Goal: Transaction & Acquisition: Purchase product/service

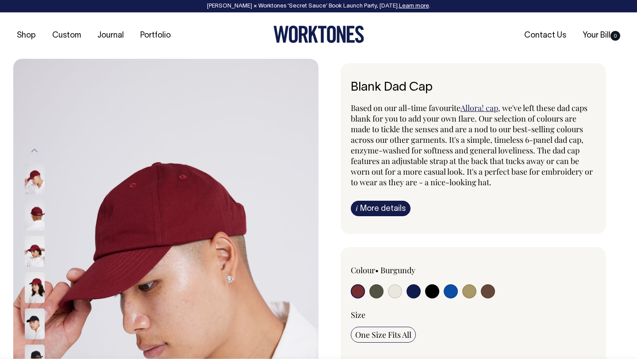
click at [375, 290] on input "radio" at bounding box center [376, 292] width 14 height 14
radio input "true"
select select "Olive"
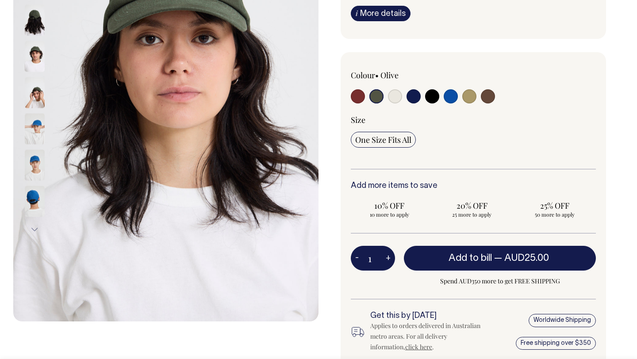
scroll to position [196, 0]
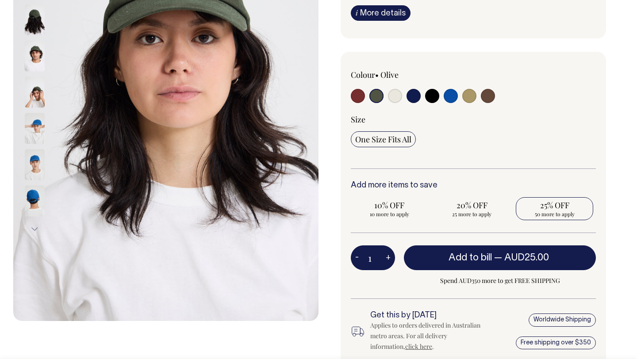
click at [553, 209] on span "25% OFF" at bounding box center [554, 205] width 69 height 11
click at [553, 209] on input "25% OFF 50 more to apply" at bounding box center [554, 208] width 77 height 23
radio input "true"
type input "50"
radio input "true"
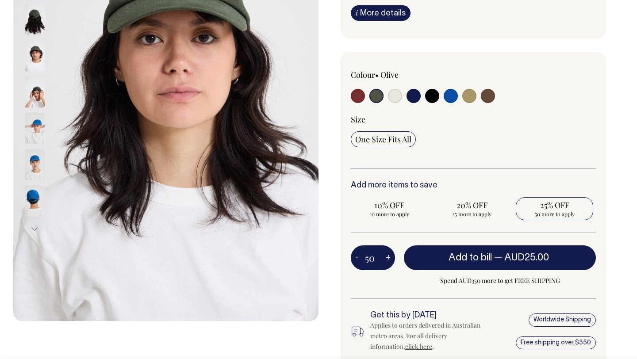
select select
type input "50"
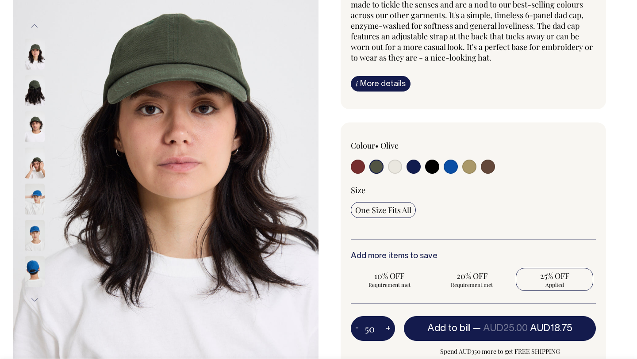
scroll to position [125, 0]
click at [396, 163] on input "radio" at bounding box center [395, 167] width 14 height 14
radio input "true"
select select "Natural"
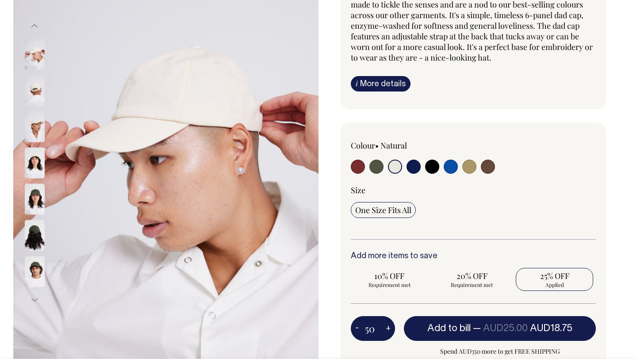
click at [470, 166] on input "radio" at bounding box center [469, 167] width 14 height 14
radio input "true"
select select "Washed Khaki"
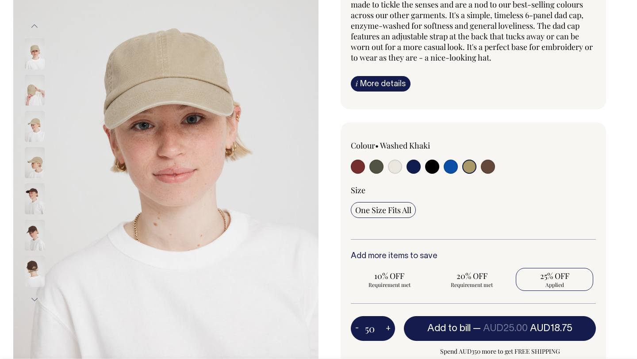
click at [488, 167] on input "radio" at bounding box center [488, 167] width 14 height 14
radio input "true"
select select "Espresso"
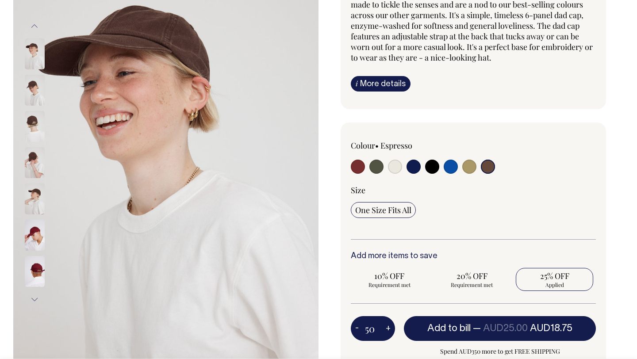
click at [468, 166] on input "radio" at bounding box center [469, 167] width 14 height 14
radio input "true"
select select "Washed Khaki"
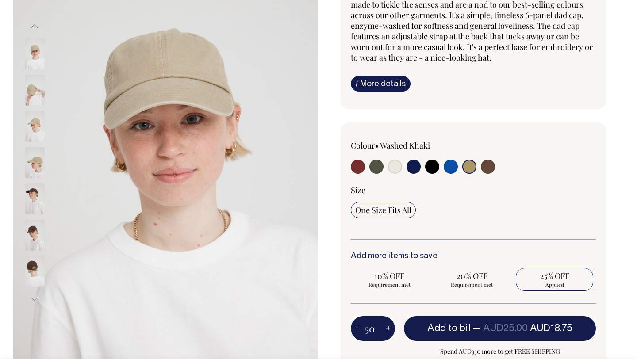
click at [394, 165] on input "radio" at bounding box center [395, 167] width 14 height 14
radio input "true"
select select "Natural"
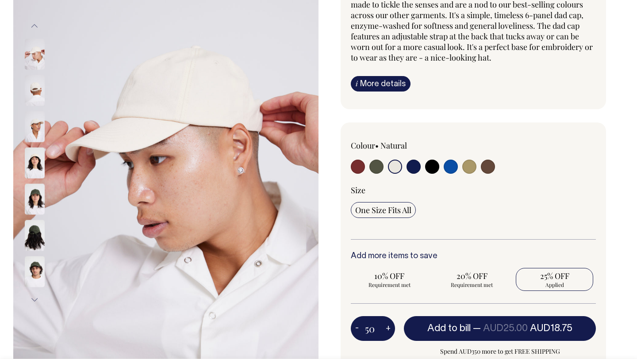
click at [372, 162] on input "radio" at bounding box center [376, 167] width 14 height 14
radio input "true"
select select "Olive"
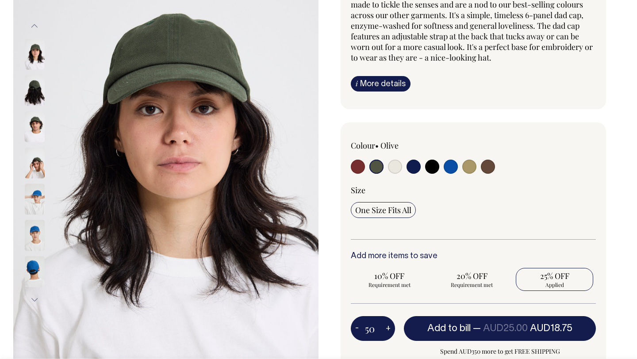
click at [357, 165] on input "radio" at bounding box center [358, 167] width 14 height 14
radio input "true"
select select "Burgundy"
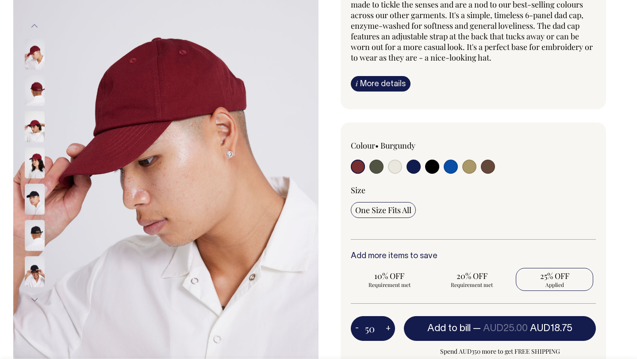
click at [372, 167] on input "radio" at bounding box center [376, 167] width 14 height 14
radio input "true"
select select "Olive"
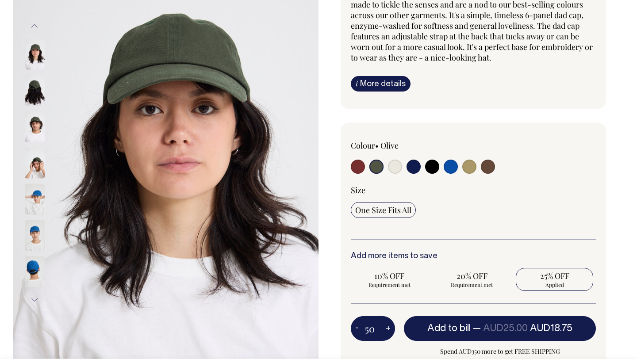
click at [413, 169] on input "radio" at bounding box center [414, 167] width 14 height 14
radio input "true"
select select "Dark Navy"
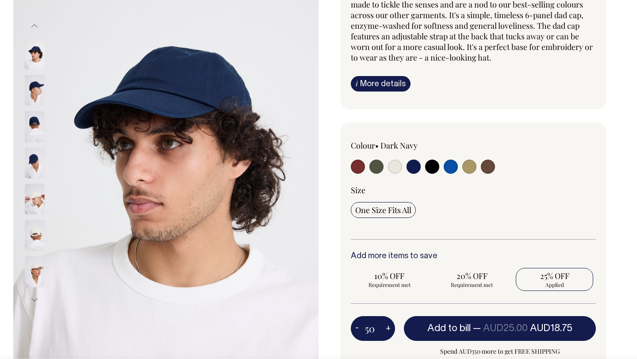
click at [428, 169] on input "radio" at bounding box center [432, 167] width 14 height 14
radio input "true"
select select "Black"
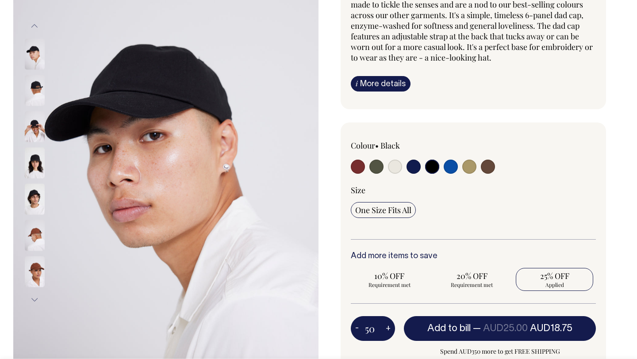
click at [485, 165] on input "radio" at bounding box center [488, 167] width 14 height 14
radio input "true"
select select "Espresso"
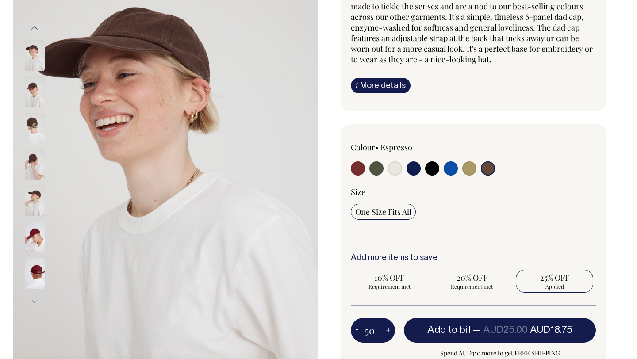
scroll to position [123, 0]
click at [464, 276] on span "20% OFF" at bounding box center [472, 278] width 69 height 11
click at [464, 276] on input "20% OFF Requirement met" at bounding box center [472, 281] width 77 height 23
radio input "true"
type input "25"
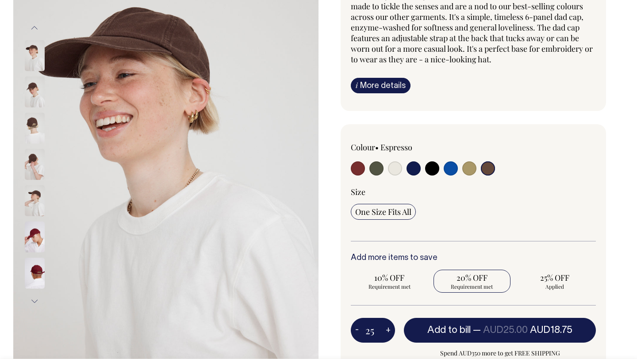
radio input "true"
radio input "false"
select select
type input "25"
click at [386, 274] on span "10% OFF" at bounding box center [389, 278] width 69 height 11
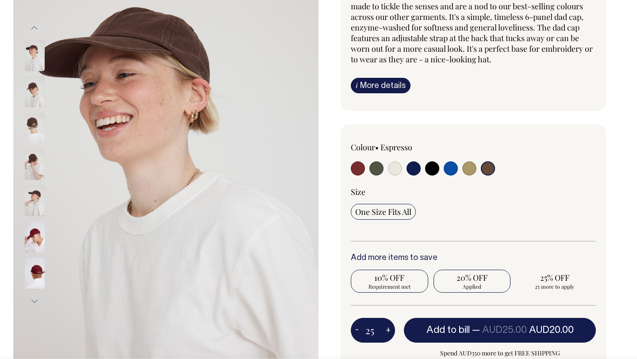
click at [386, 274] on input "10% OFF Requirement met" at bounding box center [389, 281] width 77 height 23
radio input "true"
type input "10"
radio input "true"
radio input "false"
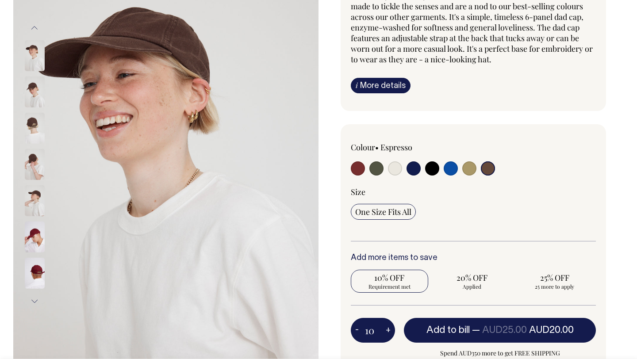
select select
type input "10"
click at [468, 283] on span "15 more to apply" at bounding box center [472, 286] width 69 height 7
click at [468, 283] on input "20% OFF 15 more to apply" at bounding box center [472, 281] width 77 height 23
radio input "true"
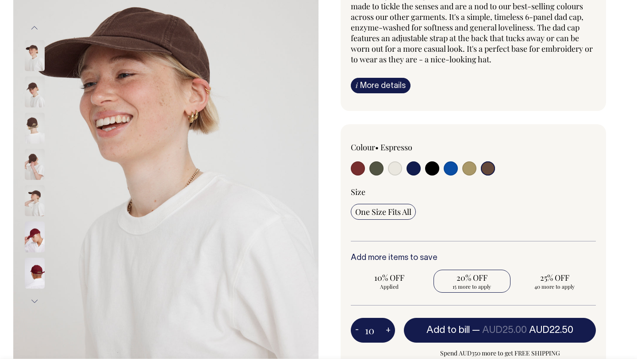
type input "25"
radio input "false"
radio input "true"
select select
type input "25"
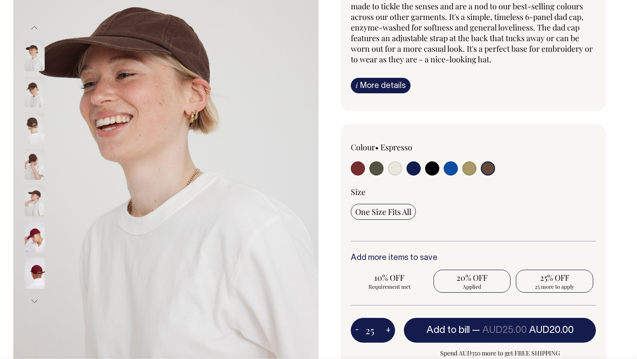
click at [541, 279] on span "25% OFF" at bounding box center [554, 278] width 69 height 11
click at [541, 279] on input "25% OFF 25 more to apply" at bounding box center [554, 281] width 77 height 23
radio input "true"
type input "50"
radio input "false"
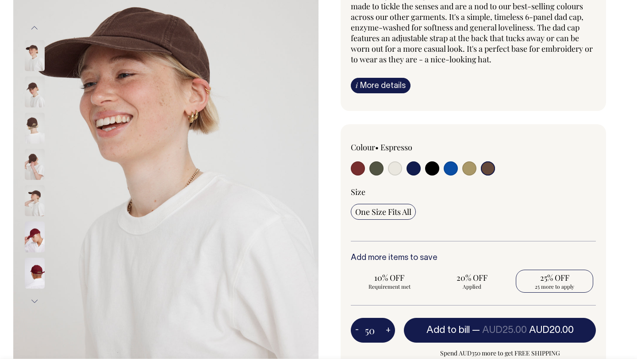
radio input "true"
select select
type input "50"
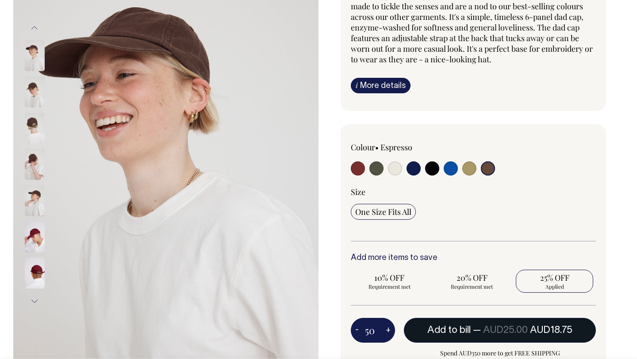
click at [519, 331] on span "AUD25.00" at bounding box center [505, 330] width 45 height 9
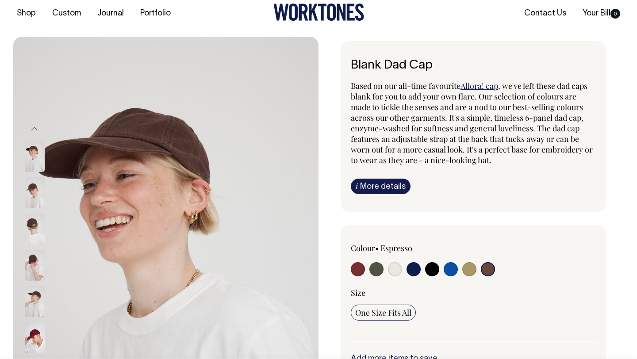
type input "1"
radio input "false"
type input "1"
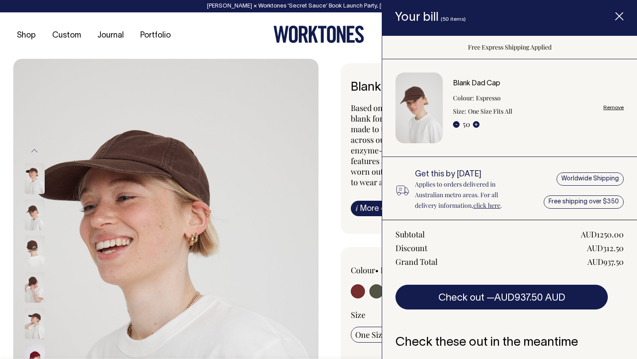
scroll to position [0, 0]
click at [619, 15] on icon "Item added to your cart" at bounding box center [619, 16] width 9 height 9
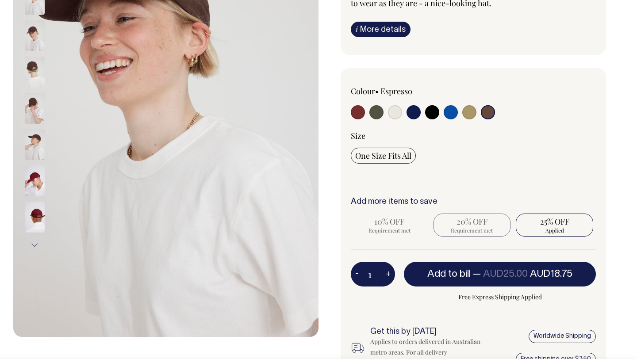
click at [476, 229] on span "Requirement met" at bounding box center [472, 230] width 69 height 7
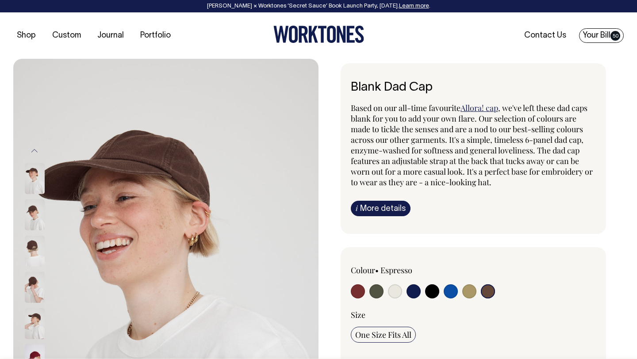
click at [609, 32] on link "Your Bill 50" at bounding box center [601, 35] width 45 height 15
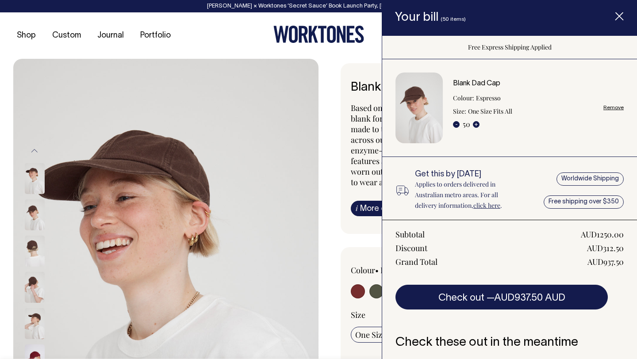
click at [467, 125] on div "- 50 +" at bounding box center [466, 124] width 27 height 11
click at [611, 108] on link "Remove" at bounding box center [614, 108] width 20 height 6
radio input "false"
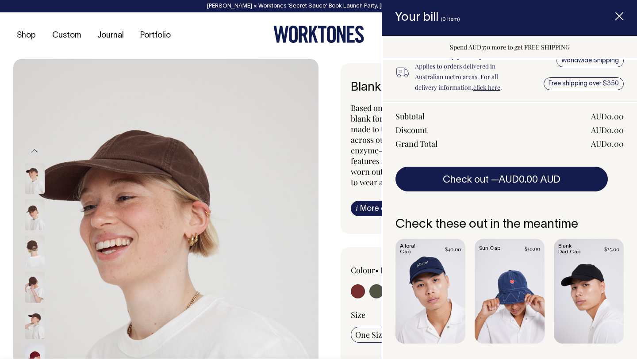
scroll to position [78, 0]
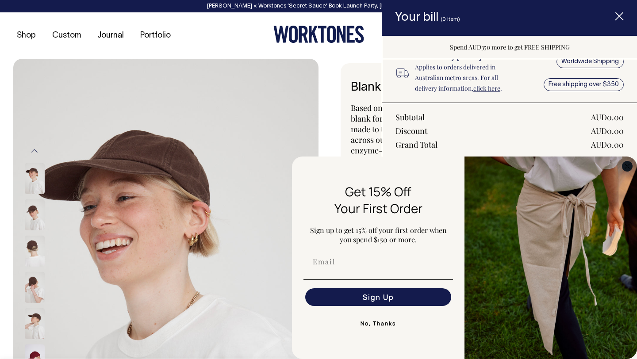
click at [628, 163] on circle "Close dialog" at bounding box center [628, 166] width 10 height 10
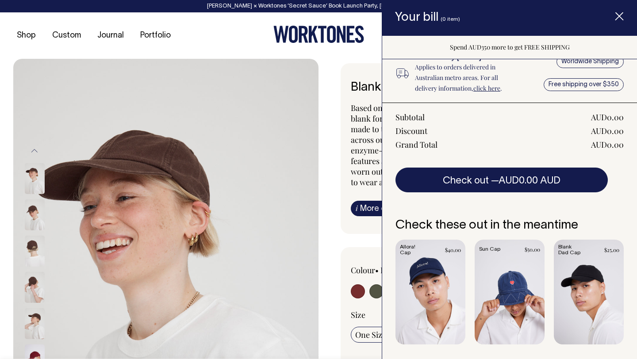
click at [616, 21] on icon "Item added to your cart" at bounding box center [619, 16] width 9 height 9
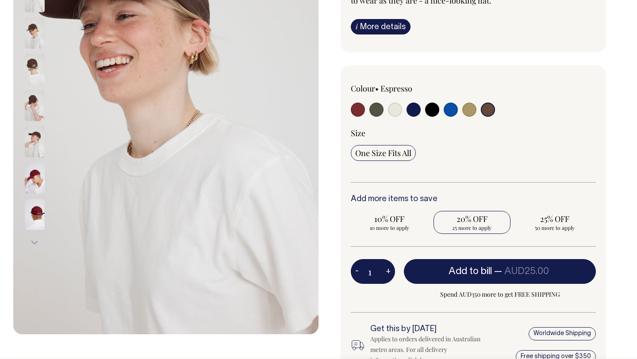
click at [479, 219] on span "20% OFF" at bounding box center [472, 219] width 69 height 11
click at [479, 219] on input "20% OFF 25 more to apply" at bounding box center [472, 222] width 77 height 23
radio input "true"
type input "25"
radio input "true"
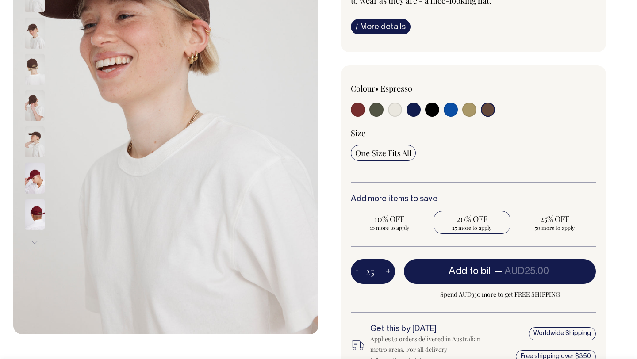
select select
type input "25"
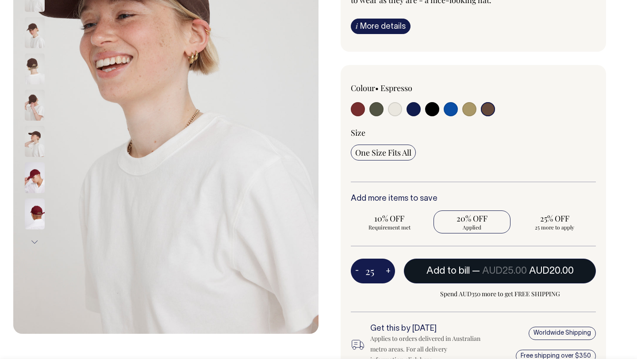
scroll to position [183, 0]
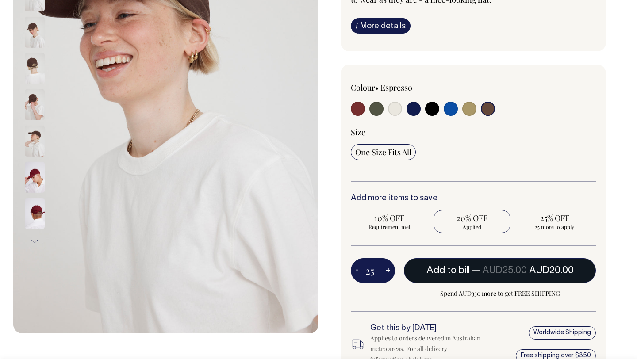
click at [491, 263] on button "Add to bill — AUD25.00 AUD20.00" at bounding box center [500, 270] width 192 height 25
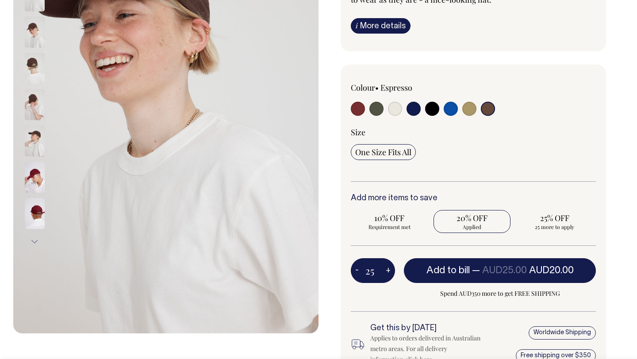
type input "1"
radio input "false"
type input "1"
radio input "true"
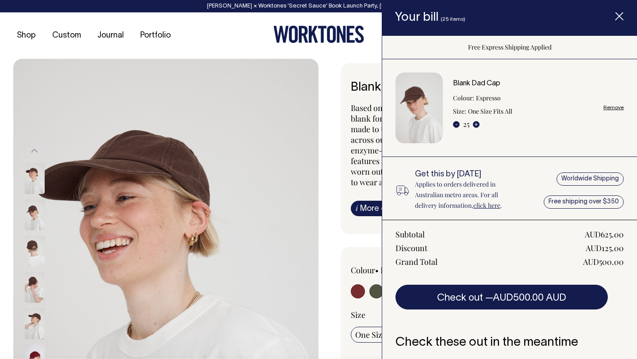
scroll to position [0, 0]
click at [619, 19] on icon "Item added to your cart" at bounding box center [619, 16] width 9 height 9
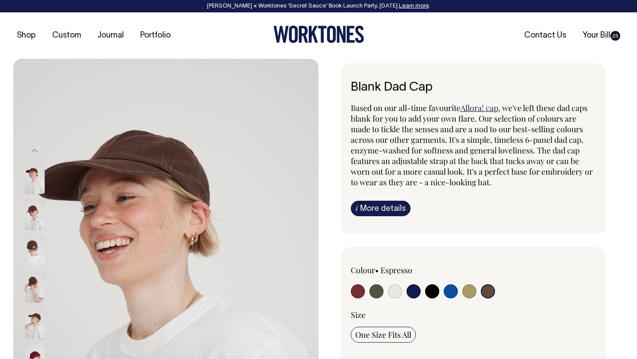
click at [376, 291] on input "radio" at bounding box center [376, 292] width 14 height 14
radio input "true"
select select "Olive"
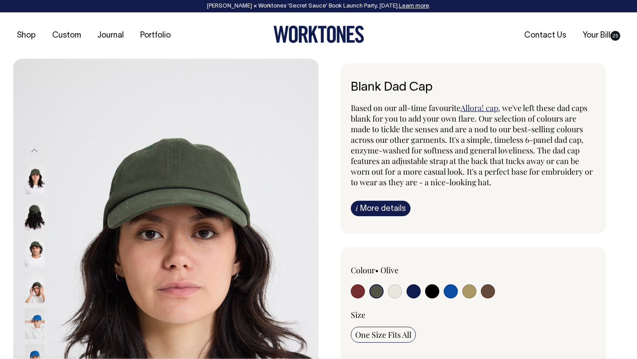
click at [396, 293] on input "radio" at bounding box center [395, 292] width 14 height 14
radio input "true"
select select "Natural"
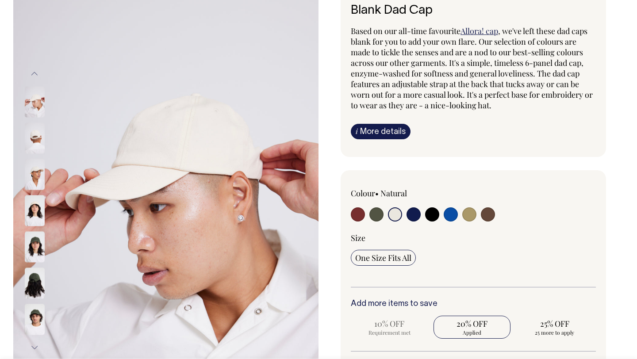
click at [471, 216] on input "radio" at bounding box center [469, 215] width 14 height 14
radio input "true"
select select "Washed Khaki"
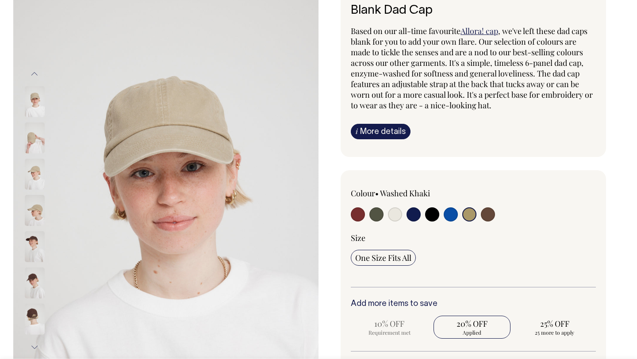
scroll to position [77, 0]
click at [485, 216] on input "radio" at bounding box center [488, 214] width 14 height 14
radio input "true"
select select "Espresso"
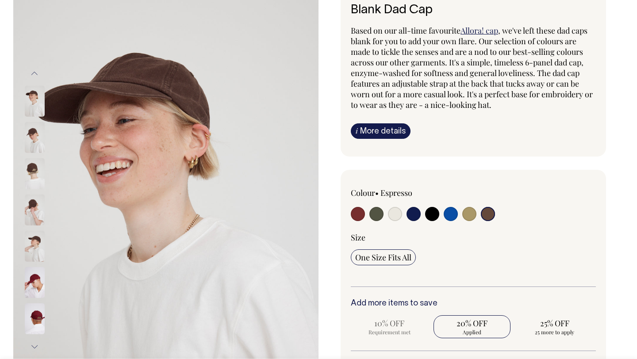
click at [430, 212] on input "radio" at bounding box center [432, 214] width 14 height 14
radio input "true"
select select "Black"
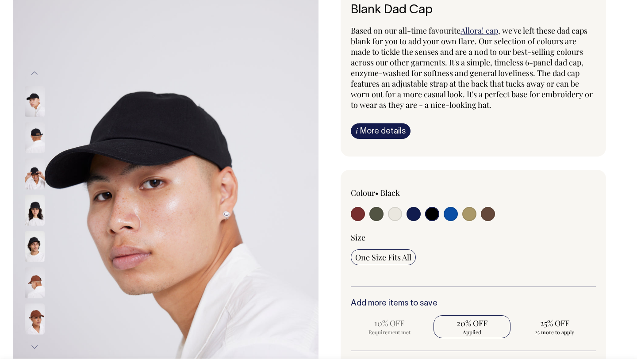
click at [395, 216] on input "radio" at bounding box center [395, 214] width 14 height 14
radio input "true"
select select "Natural"
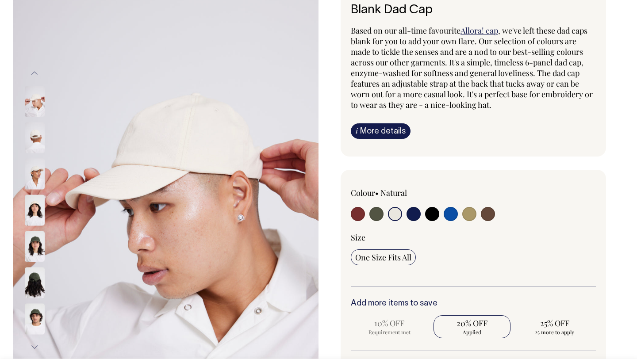
click at [383, 214] on input "radio" at bounding box center [376, 214] width 14 height 14
radio input "true"
select select "Olive"
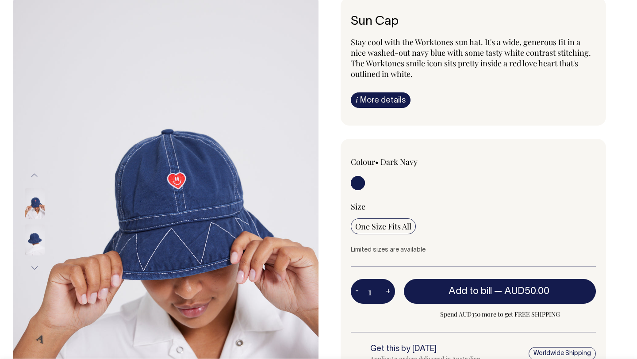
scroll to position [67, 0]
